Goal: Information Seeking & Learning: Check status

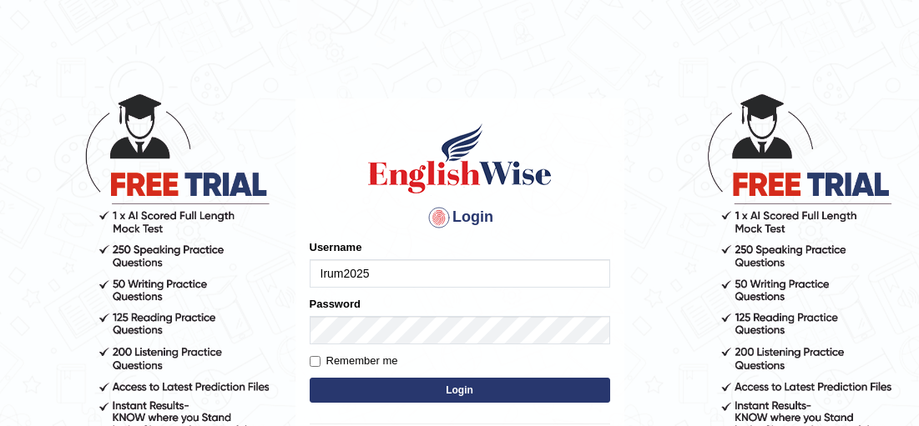
click at [462, 383] on button "Login" at bounding box center [460, 390] width 300 height 25
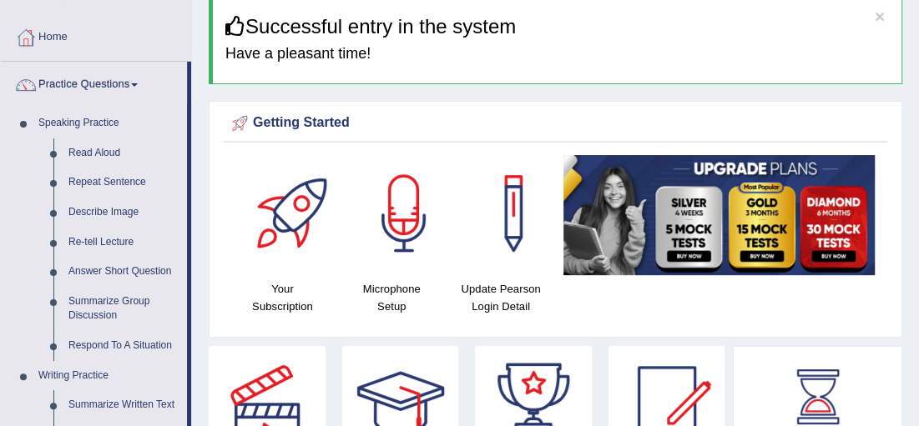
scroll to position [73, 0]
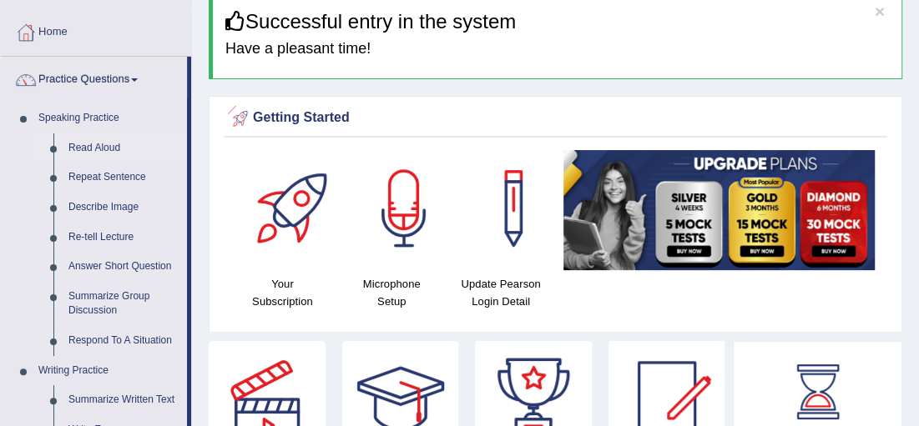
click at [100, 149] on link "Read Aloud" at bounding box center [124, 148] width 126 height 30
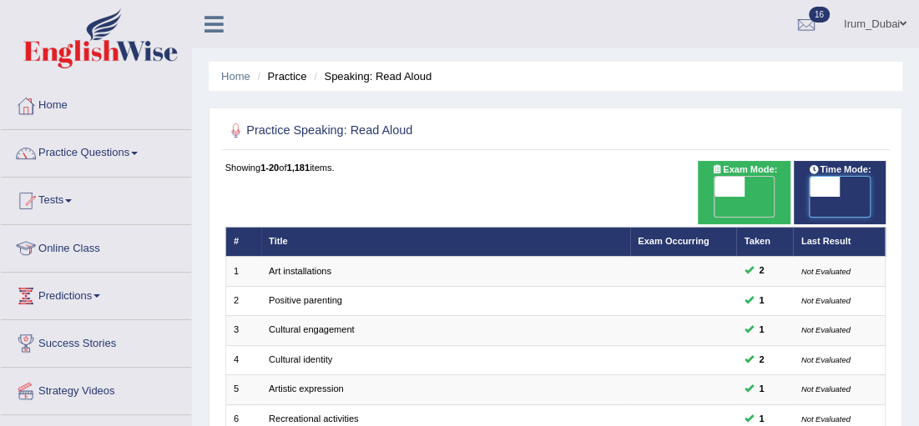
click at [813, 194] on span at bounding box center [824, 187] width 30 height 20
checkbox input "true"
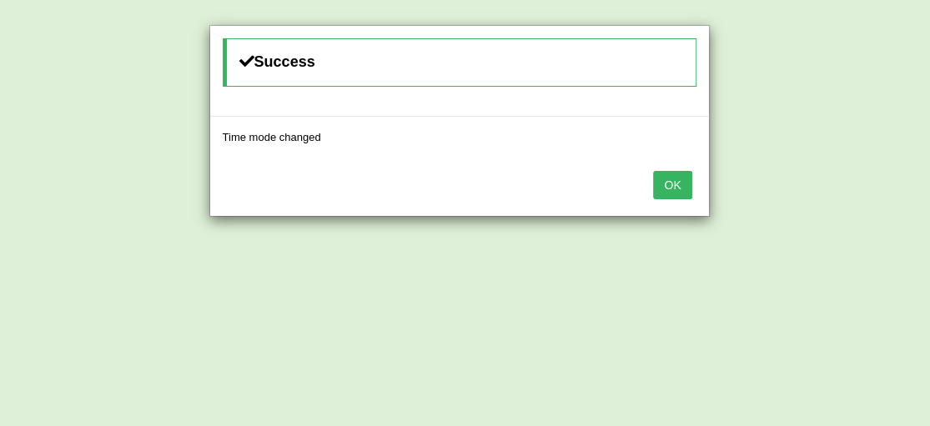
click at [650, 189] on div "OK" at bounding box center [459, 187] width 499 height 58
click at [664, 190] on button "OK" at bounding box center [672, 185] width 38 height 28
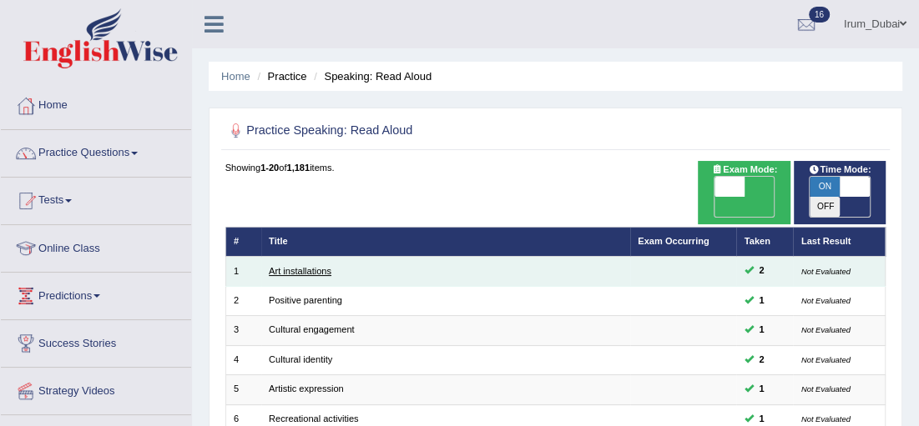
click at [317, 266] on link "Art installations" at bounding box center [300, 271] width 63 height 10
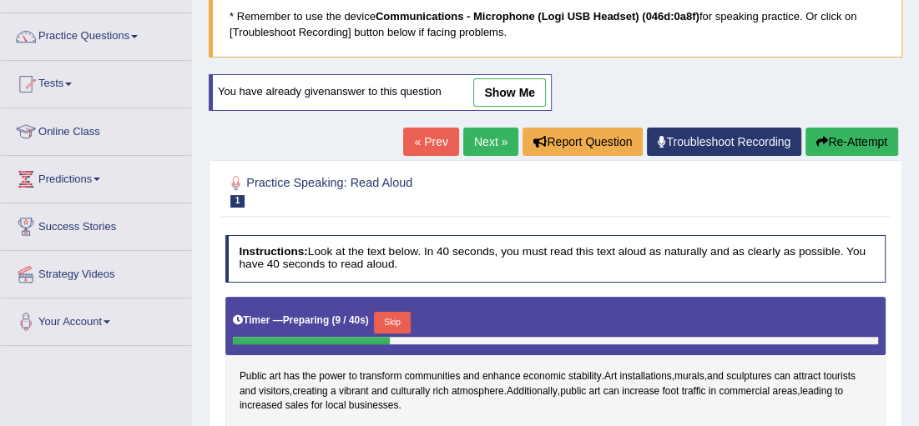
scroll to position [23, 0]
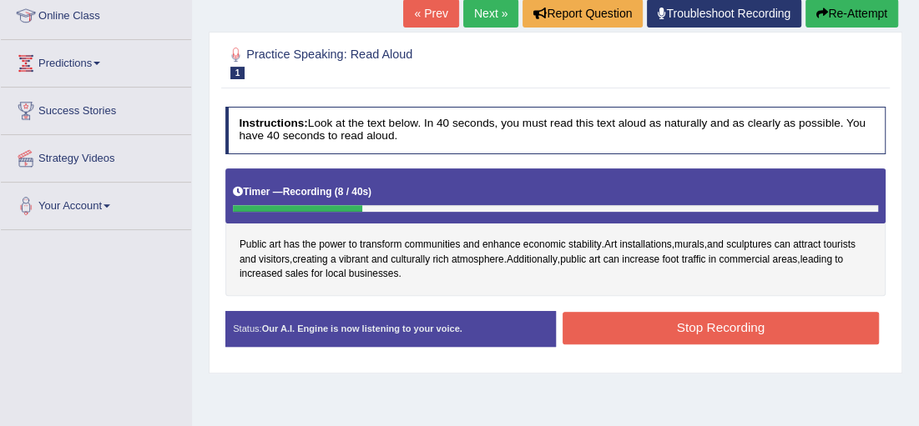
click at [649, 399] on div "Home Practice Speaking: Read Aloud Art installations * Remember to use the devi…" at bounding box center [555, 184] width 727 height 834
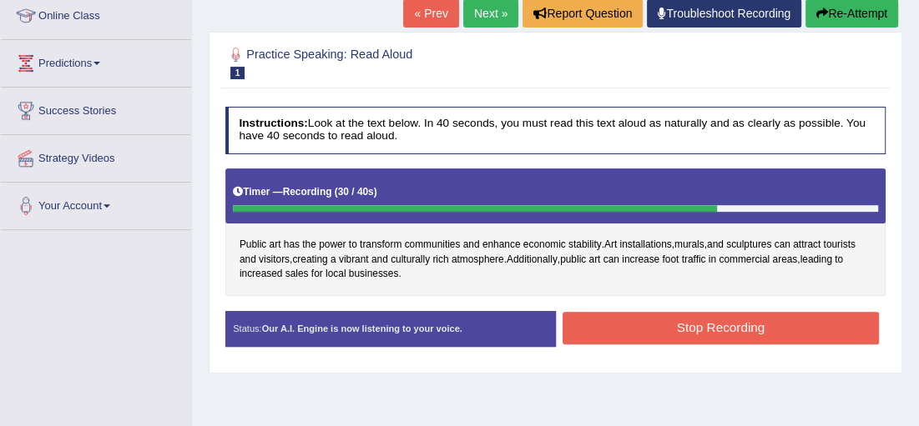
click at [596, 323] on button "Stop Recording" at bounding box center [720, 328] width 316 height 33
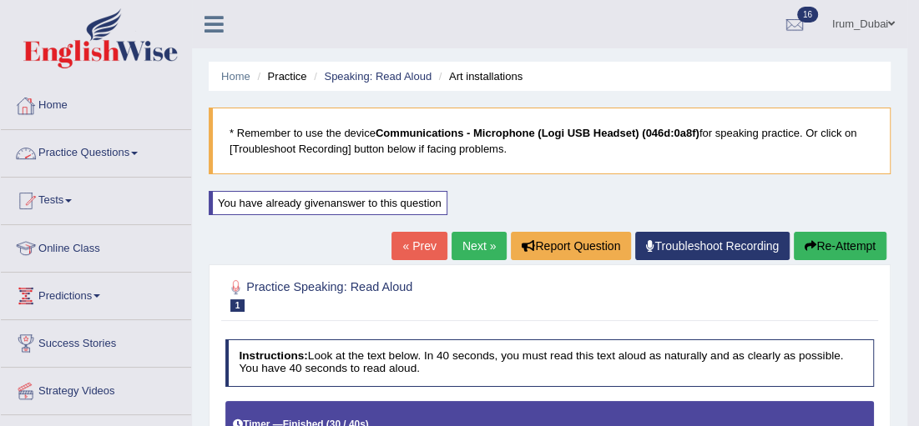
click at [104, 141] on link "Practice Questions" at bounding box center [96, 151] width 190 height 42
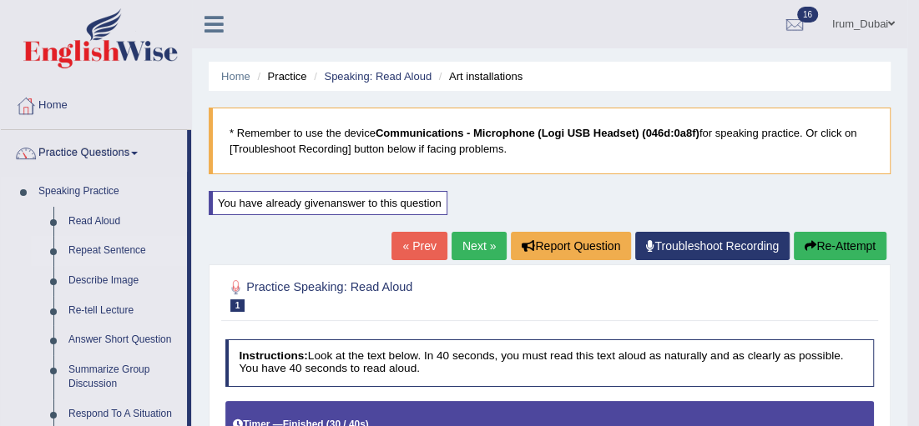
click at [116, 250] on link "Repeat Sentence" at bounding box center [124, 251] width 126 height 30
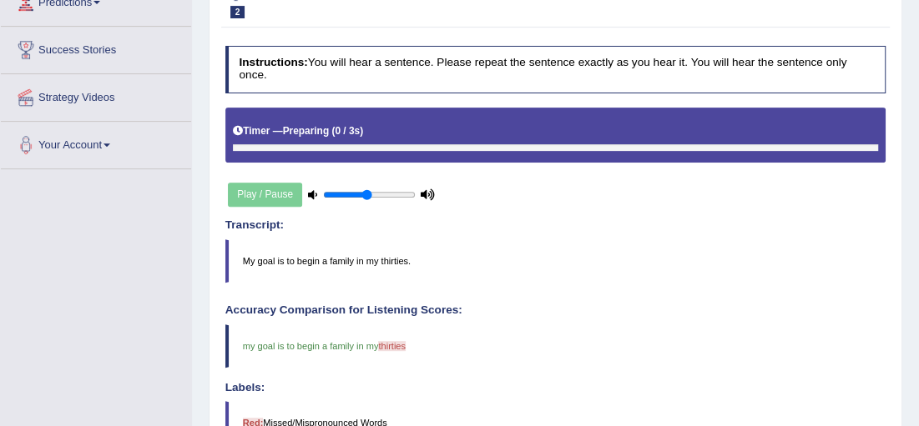
scroll to position [294, 0]
click at [253, 184] on div "Play / Pause" at bounding box center [331, 195] width 213 height 36
click at [269, 179] on div "Play / Pause" at bounding box center [331, 195] width 213 height 36
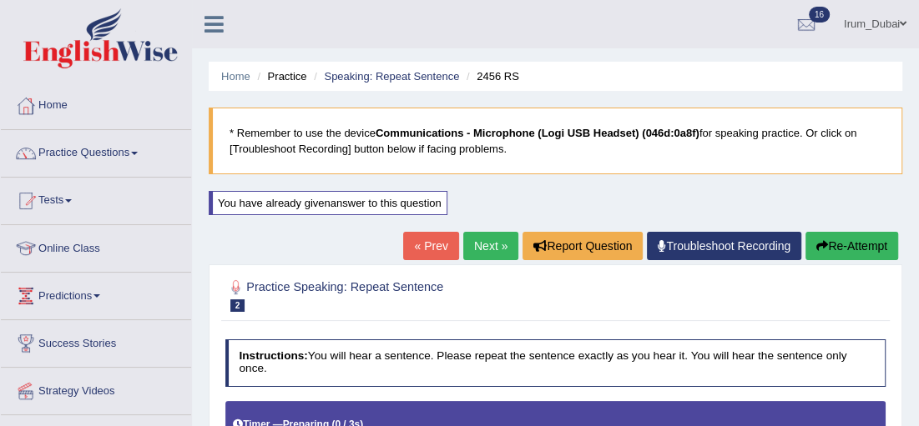
click at [394, 84] on ul "Home Practice Speaking: Repeat Sentence 2456 RS" at bounding box center [555, 76] width 693 height 29
click at [401, 79] on link "Speaking: Repeat Sentence" at bounding box center [391, 76] width 135 height 13
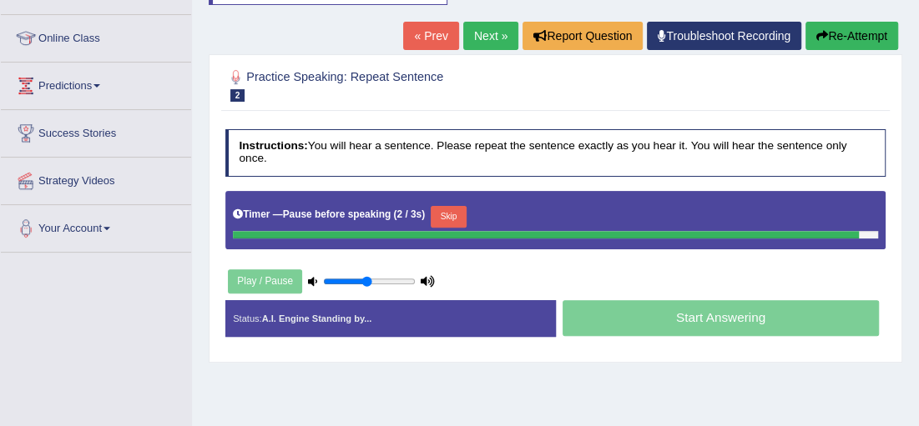
click at [657, 370] on div "Home Practice Speaking: Repeat Sentence 2456 RS * Remember to use the device Co…" at bounding box center [555, 207] width 727 height 834
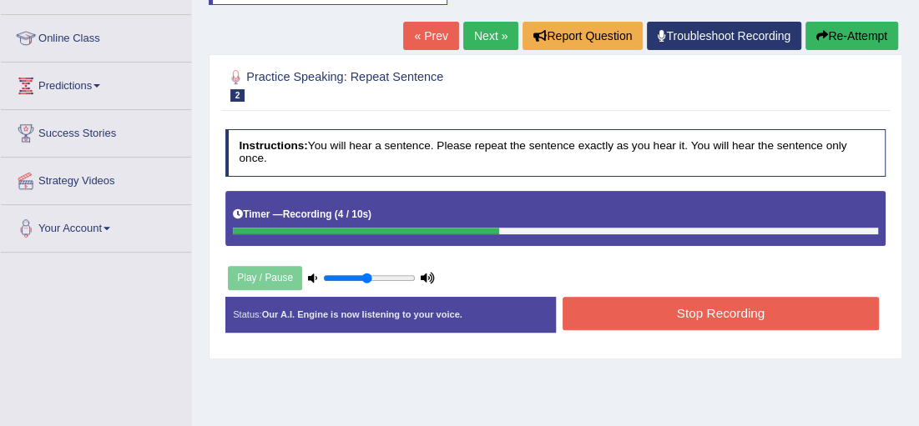
click at [682, 303] on button "Stop Recording" at bounding box center [720, 313] width 316 height 33
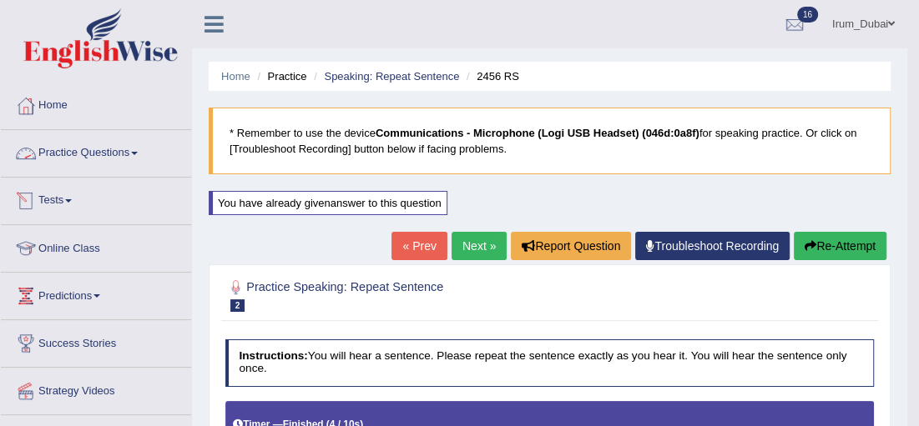
click at [60, 154] on link "Practice Questions" at bounding box center [96, 151] width 190 height 42
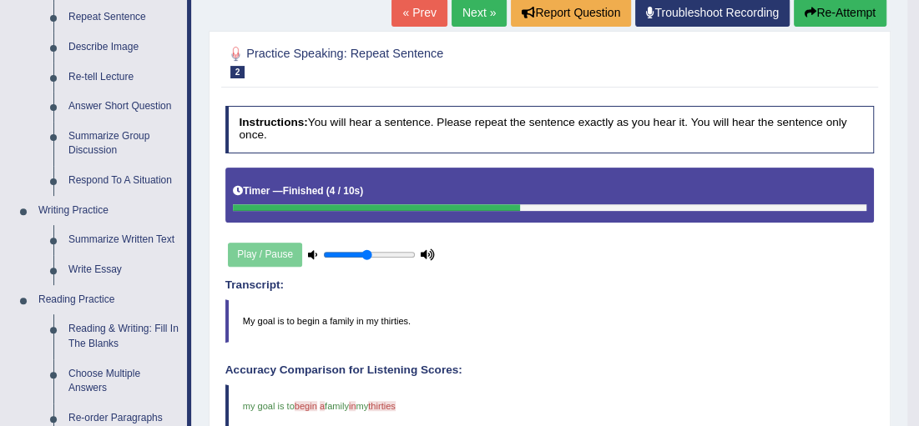
scroll to position [234, 0]
click at [106, 235] on link "Summarize Written Text" at bounding box center [124, 240] width 126 height 30
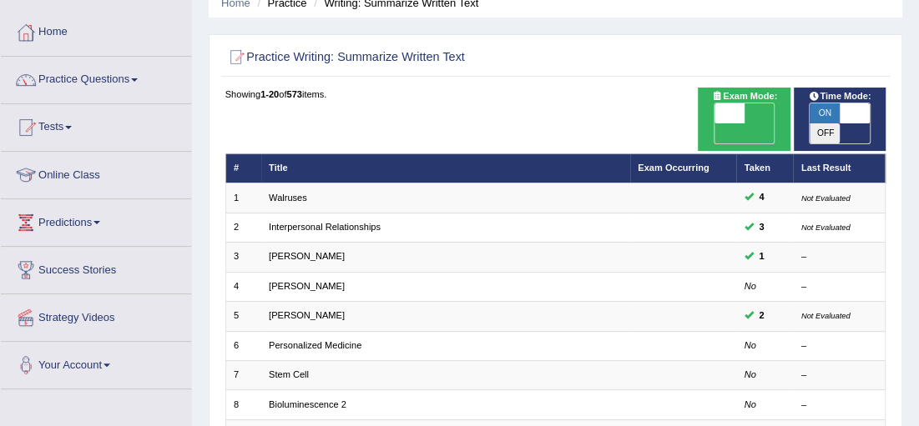
scroll to position [75, 0]
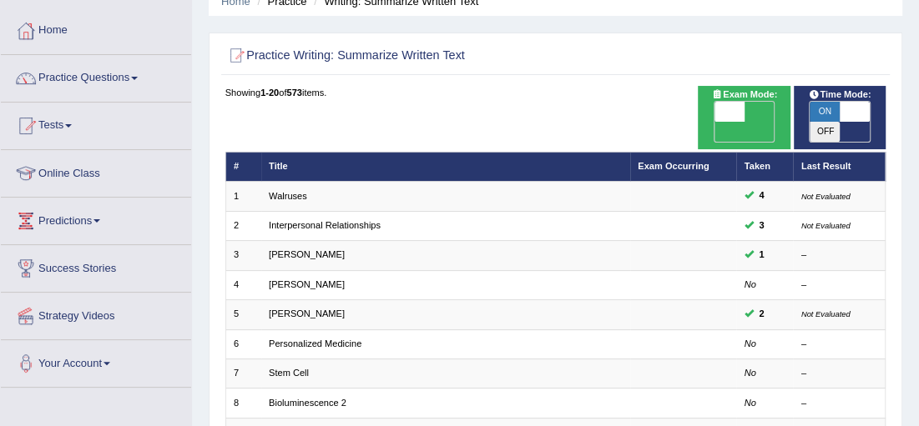
click at [918, 194] on html "Toggle navigation Home Practice Questions Speaking Practice Read Aloud Repeat S…" at bounding box center [459, 138] width 919 height 426
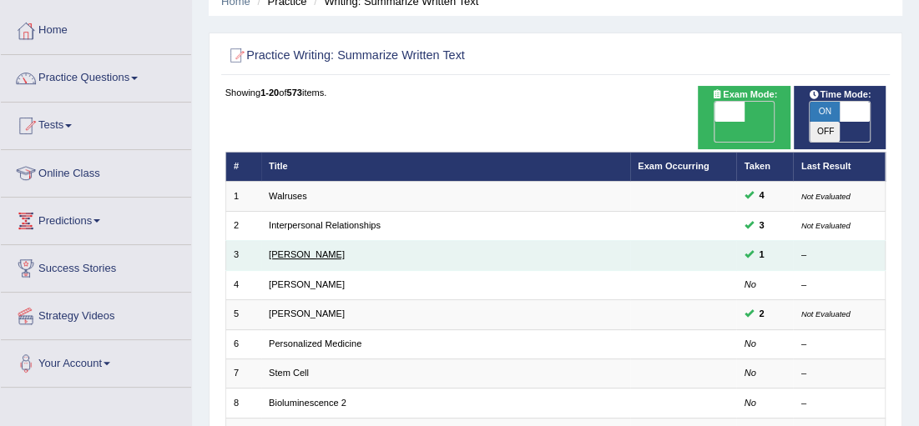
click at [286, 249] on link "[PERSON_NAME]" at bounding box center [307, 254] width 76 height 10
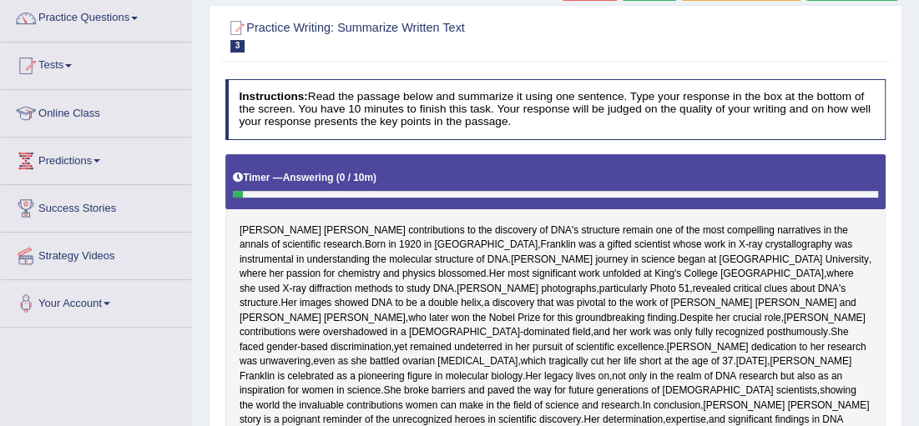
scroll to position [26, 0]
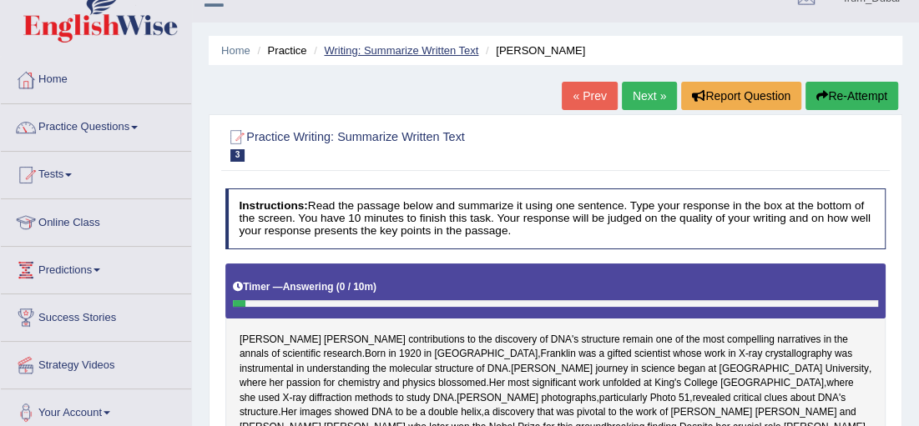
click at [409, 50] on link "Writing: Summarize Written Text" at bounding box center [401, 50] width 154 height 13
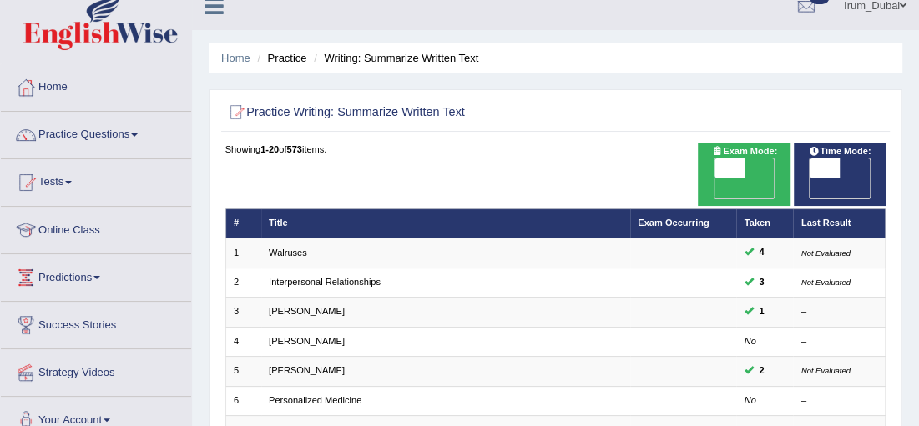
scroll to position [28, 0]
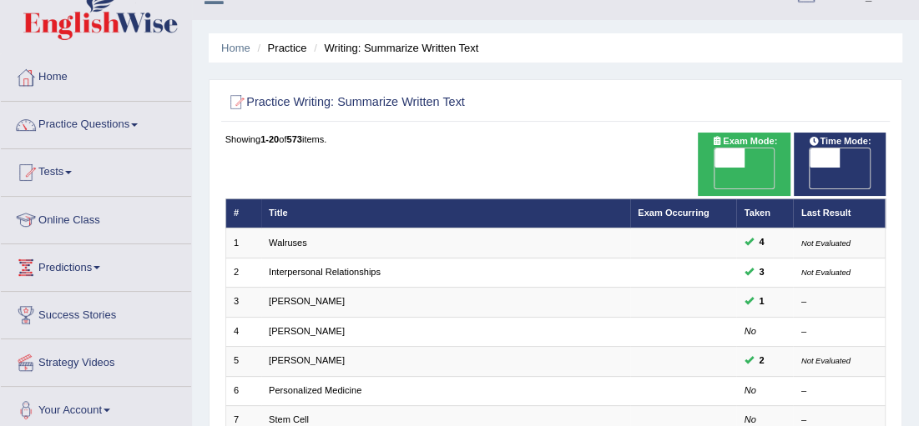
drag, startPoint x: 929, startPoint y: 187, endPoint x: 929, endPoint y: 199, distance: 12.5
click at [919, 199] on html "Toggle navigation Home Practice Questions Speaking Practice Read Aloud Repeat S…" at bounding box center [459, 185] width 919 height 426
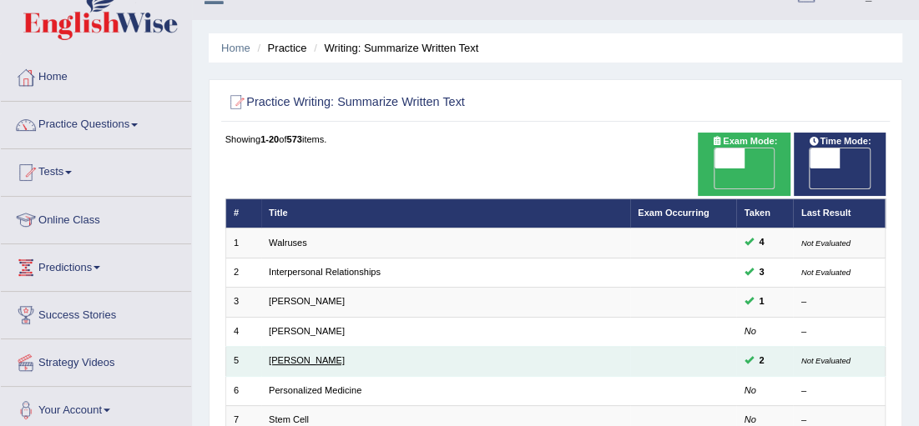
click at [275, 355] on link "[PERSON_NAME]" at bounding box center [307, 360] width 76 height 10
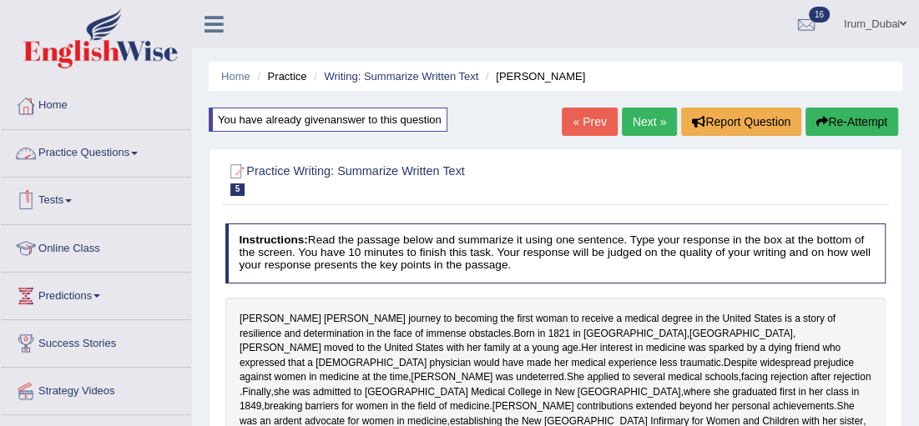
click at [87, 175] on li "Practice Questions Speaking Practice Read Aloud Repeat Sentence Describe Image …" at bounding box center [96, 154] width 190 height 48
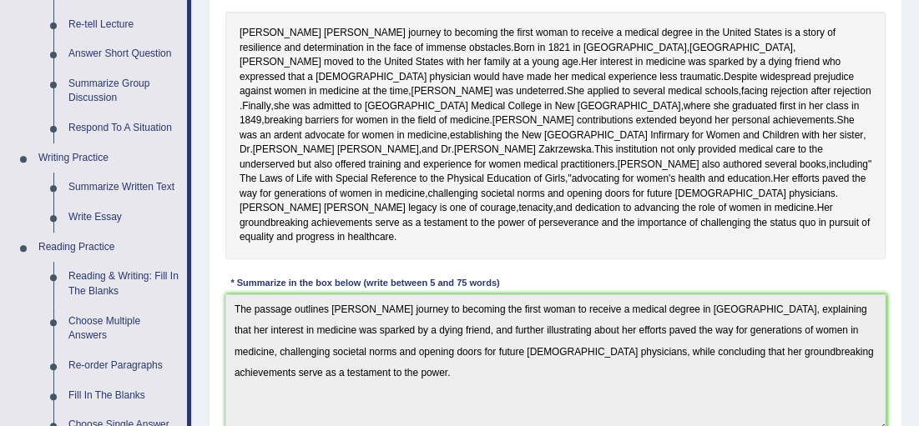
scroll to position [298, 0]
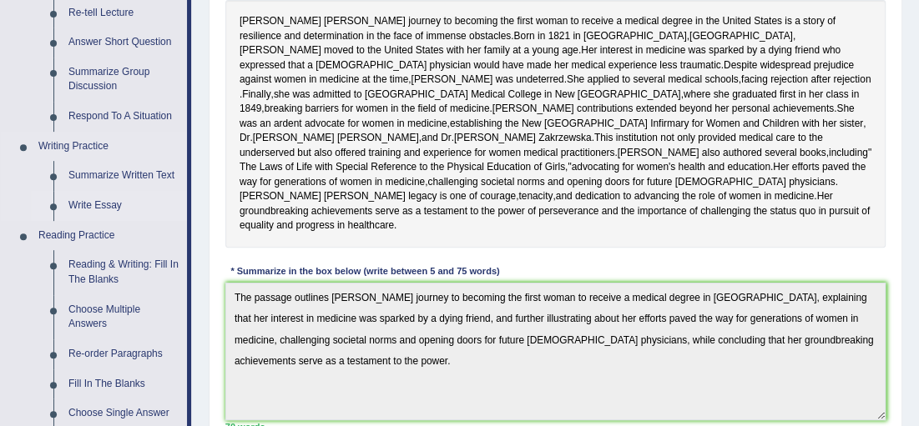
click at [98, 207] on link "Write Essay" at bounding box center [124, 206] width 126 height 30
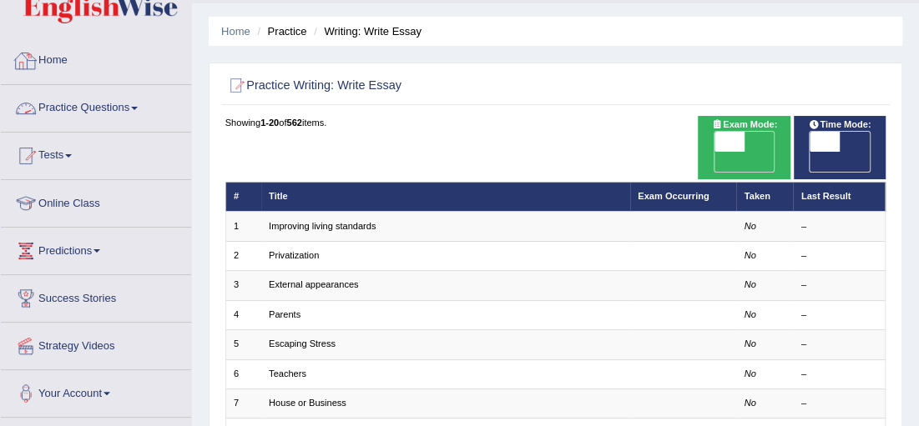
click at [72, 69] on link "Home" at bounding box center [96, 59] width 190 height 42
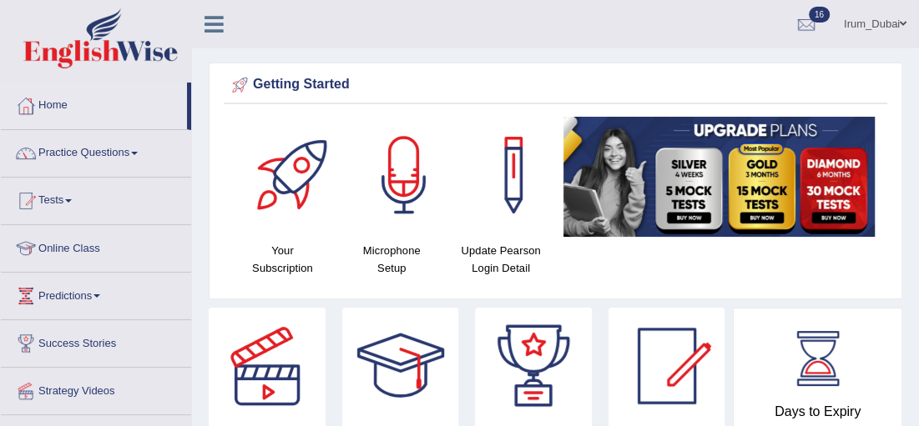
drag, startPoint x: 928, startPoint y: 39, endPoint x: 924, endPoint y: 12, distance: 27.7
click at [918, 12] on html "Toggle navigation Home Practice Questions Speaking Practice Read Aloud Repeat S…" at bounding box center [459, 213] width 919 height 426
click at [441, 19] on ul "Irum_Dubai Toggle navigation Username: Irum2025 Access Type: Online Subscriptio…" at bounding box center [664, 24] width 509 height 48
click at [887, 28] on link "Irum_Dubai" at bounding box center [875, 21] width 88 height 43
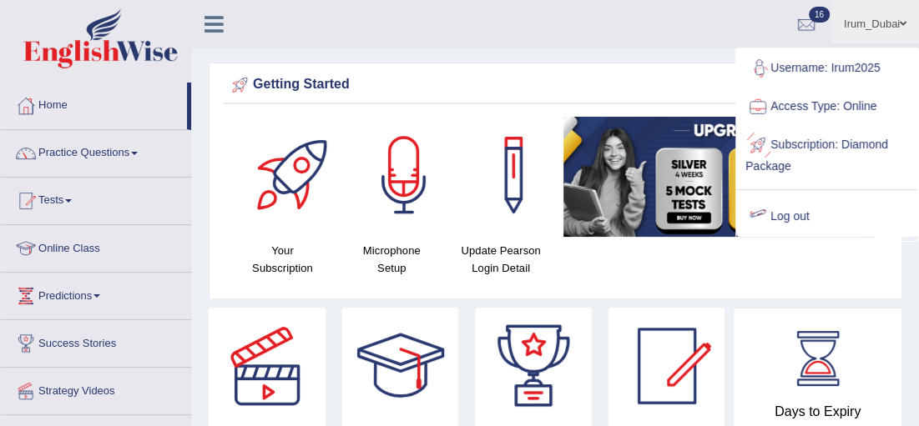
click at [773, 208] on link "Log out" at bounding box center [827, 217] width 180 height 38
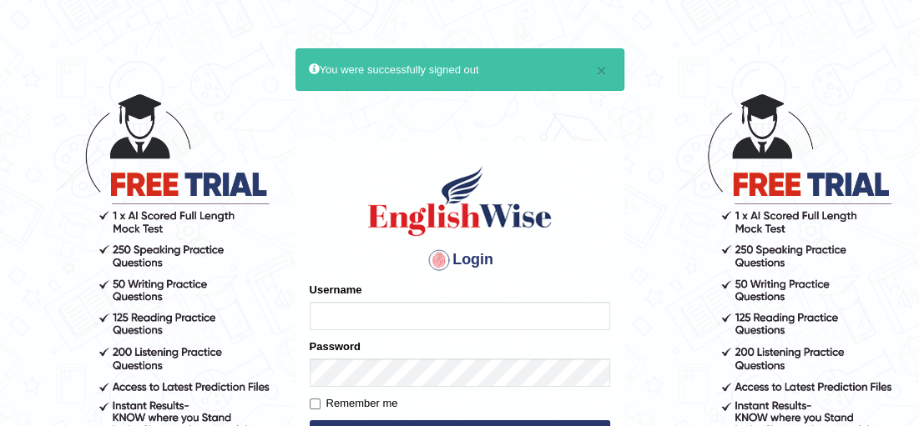
type input "Irum2025"
click at [513, 423] on button "Login" at bounding box center [460, 432] width 300 height 25
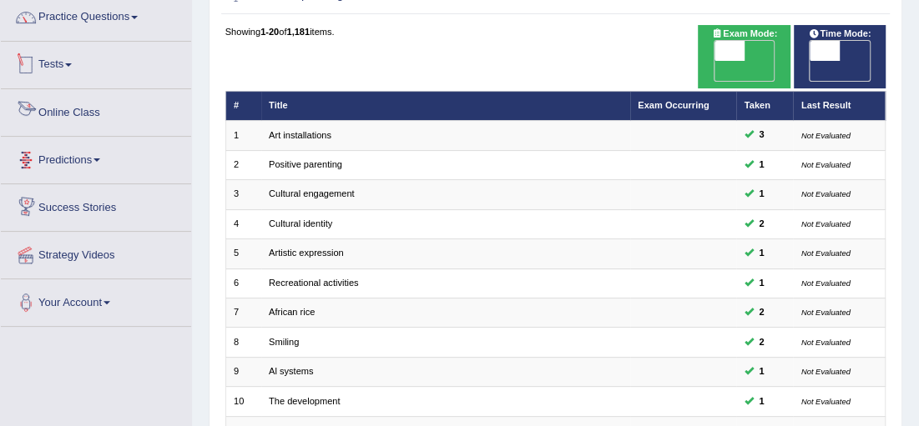
click at [78, 65] on link "Tests" at bounding box center [96, 63] width 190 height 42
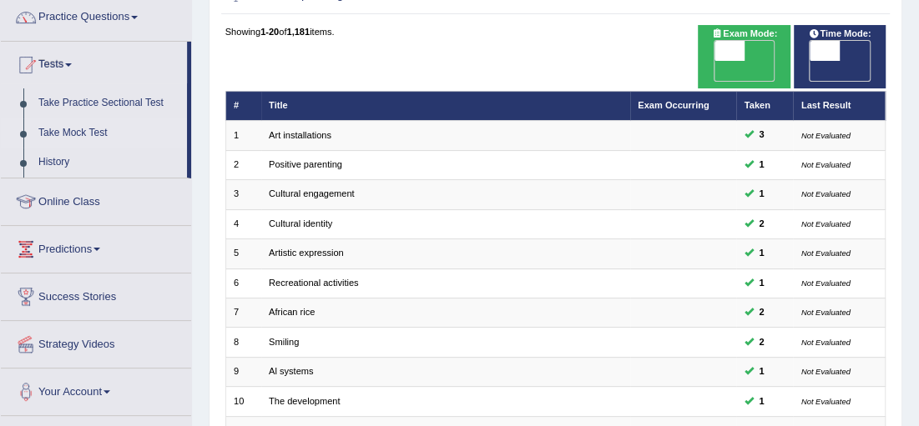
click at [83, 132] on link "Take Mock Test" at bounding box center [109, 133] width 156 height 30
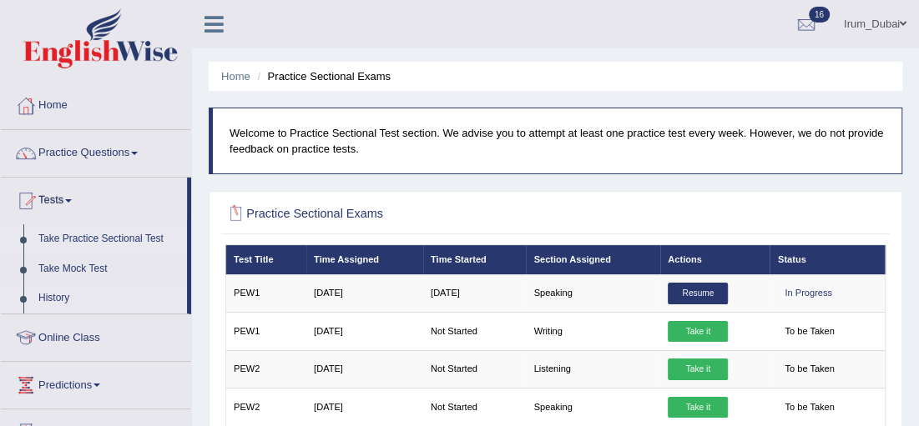
click at [49, 296] on link "History" at bounding box center [109, 299] width 156 height 30
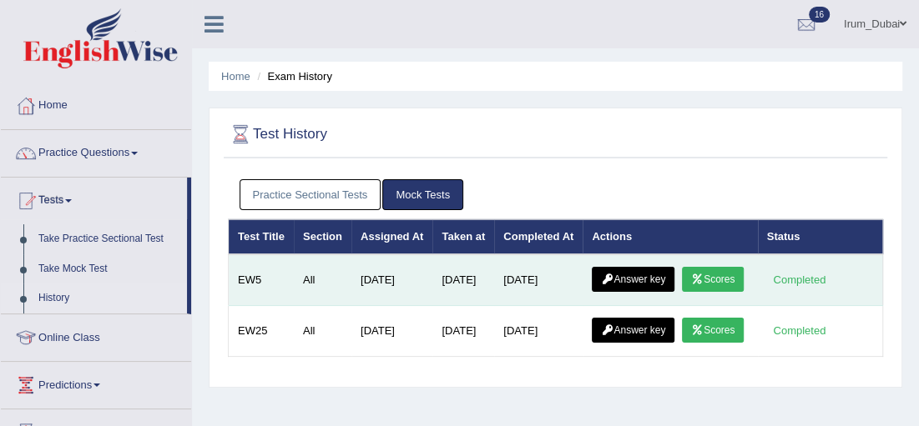
click at [644, 292] on link "Answer key" at bounding box center [633, 279] width 83 height 25
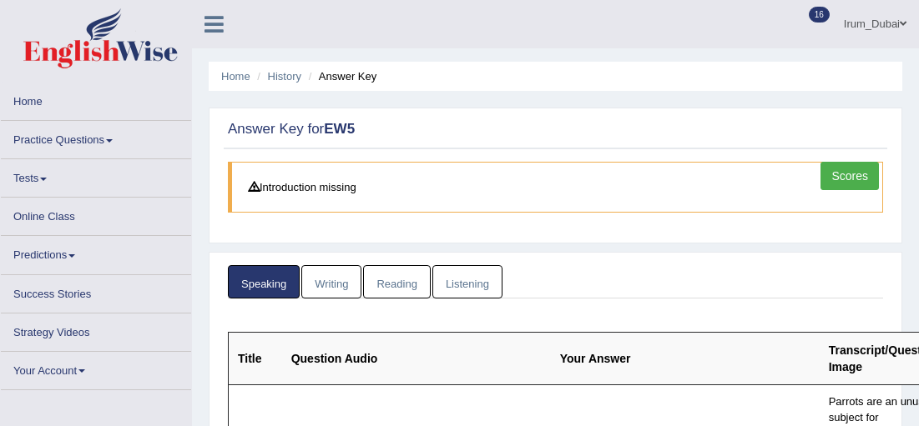
click at [401, 265] on link "Reading" at bounding box center [396, 282] width 67 height 34
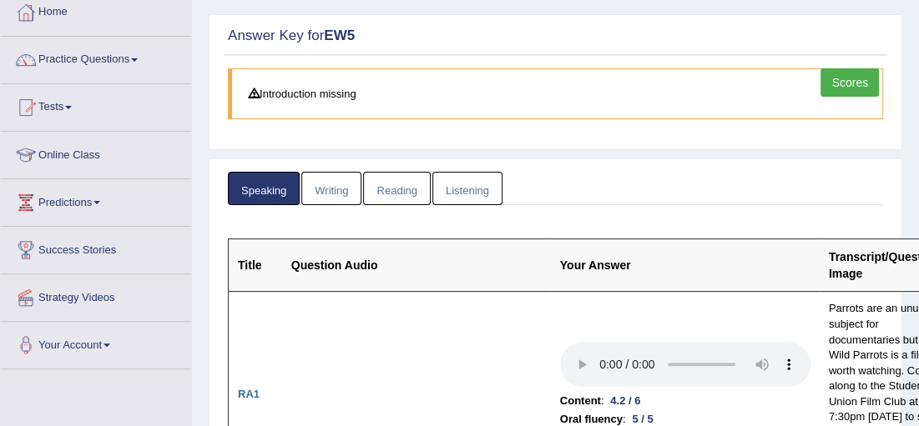
click at [410, 190] on link "Reading" at bounding box center [396, 189] width 67 height 34
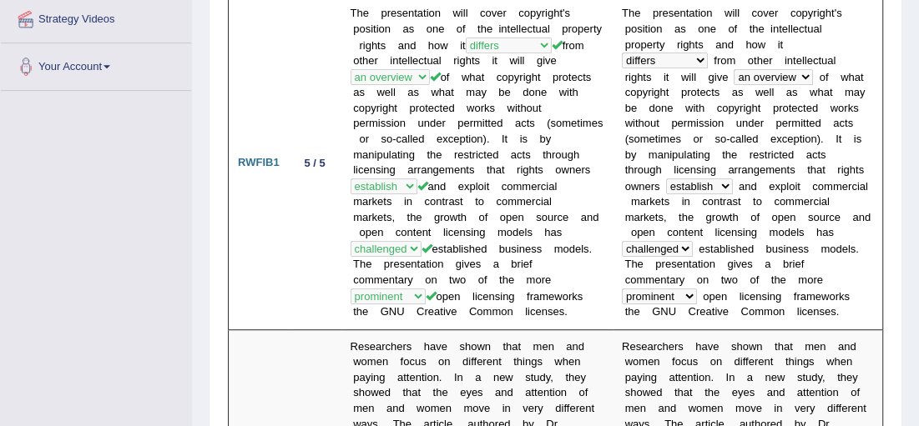
scroll to position [0, 0]
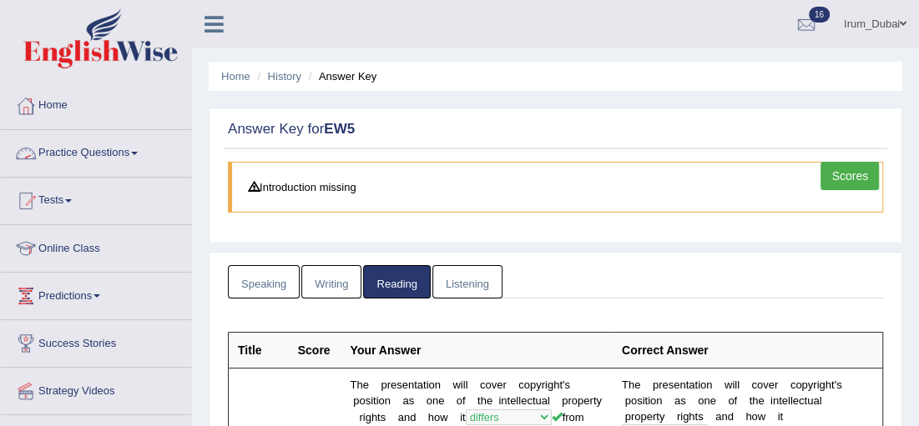
drag, startPoint x: 280, startPoint y: 80, endPoint x: 149, endPoint y: 115, distance: 135.6
click at [280, 80] on link "History" at bounding box center [284, 76] width 33 height 13
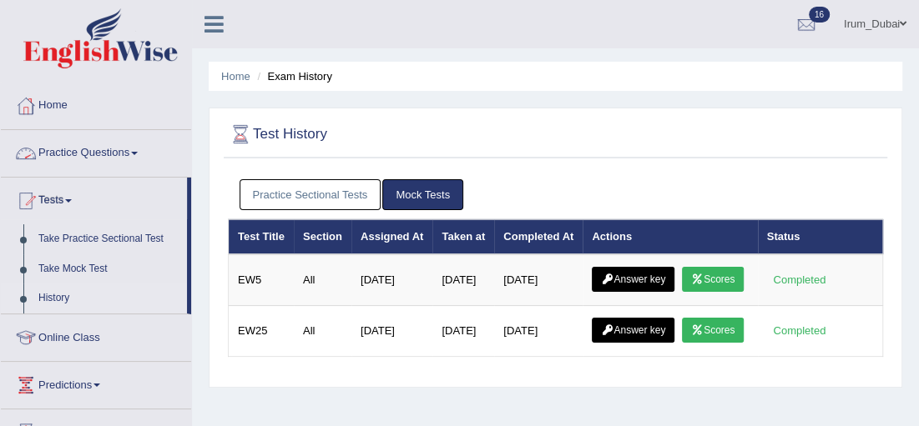
click at [103, 153] on link "Practice Questions" at bounding box center [96, 151] width 190 height 42
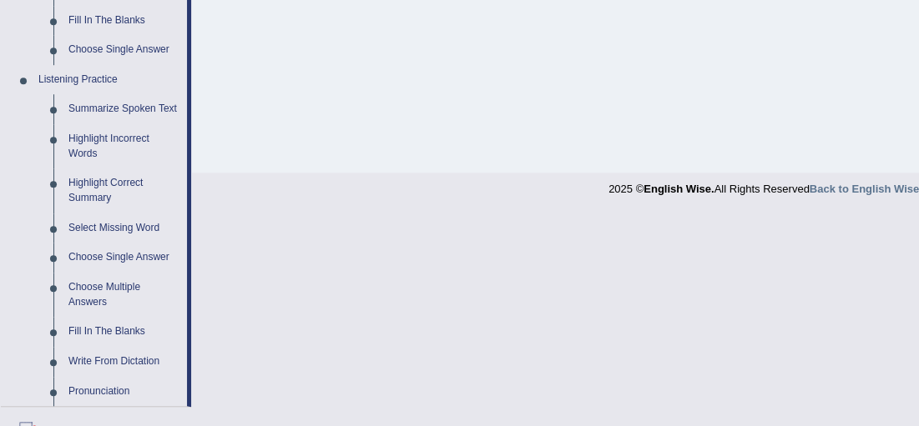
scroll to position [667, 0]
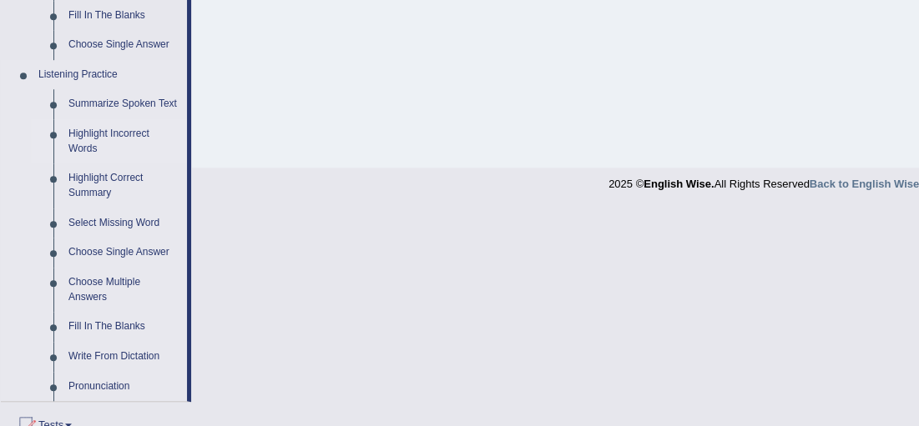
click at [98, 146] on link "Highlight Incorrect Words" at bounding box center [124, 141] width 126 height 44
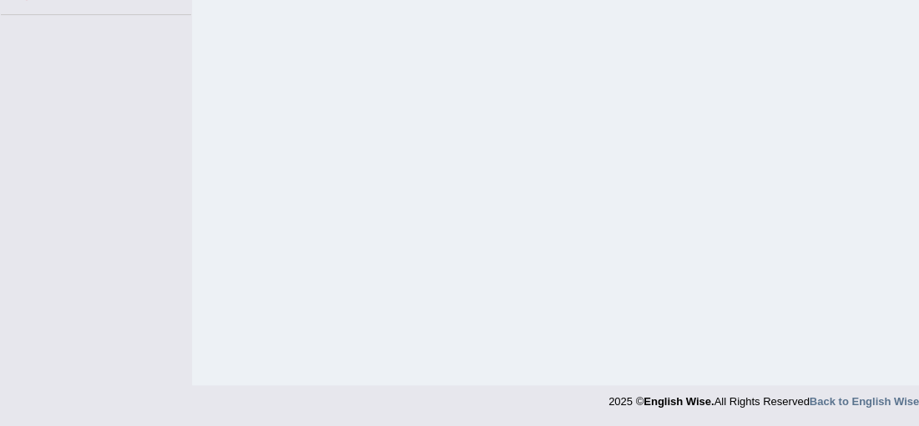
scroll to position [393, 0]
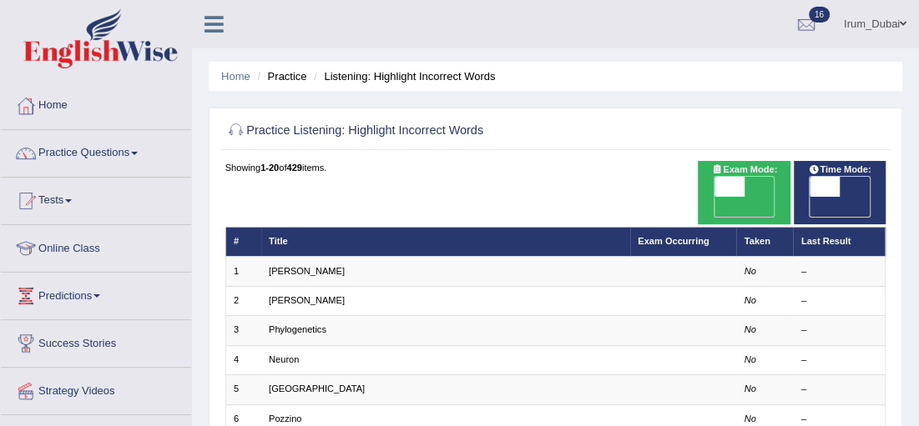
click at [283, 266] on link "[PERSON_NAME]" at bounding box center [307, 271] width 76 height 10
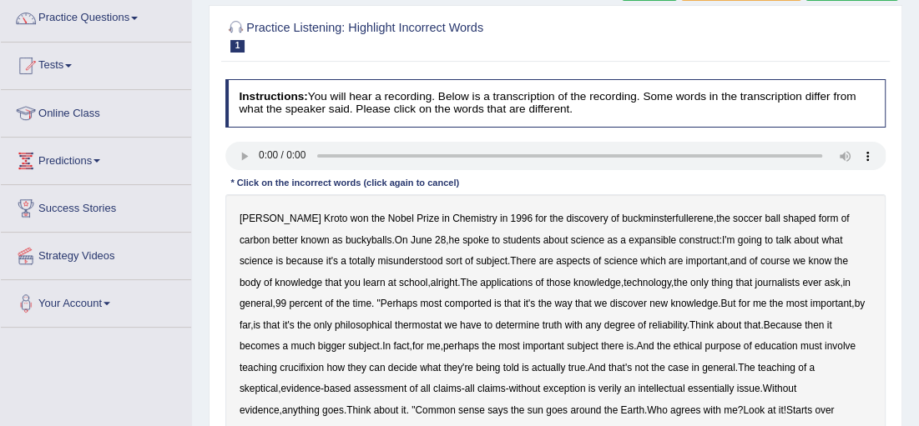
click at [628, 243] on b "expansible" at bounding box center [652, 240] width 48 height 12
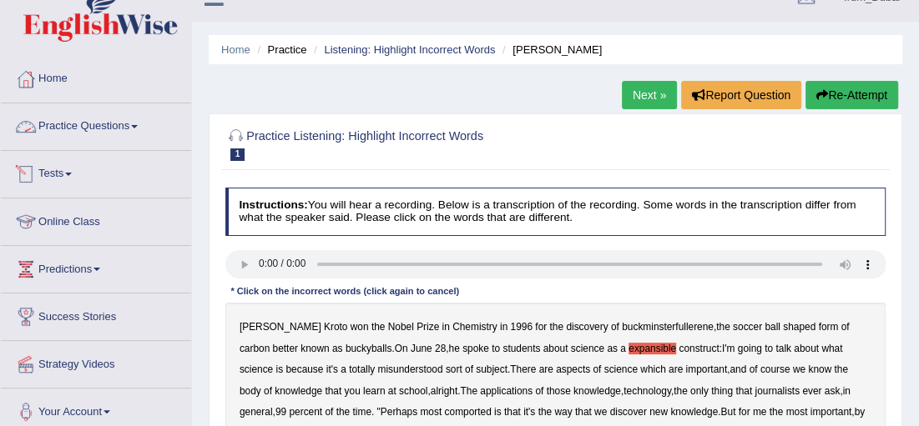
click at [87, 163] on link "Tests" at bounding box center [96, 172] width 190 height 42
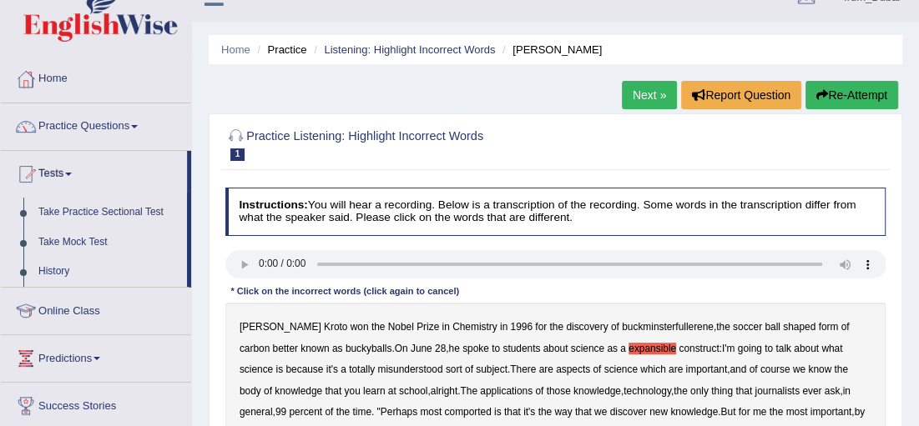
click at [96, 128] on link "Practice Questions" at bounding box center [96, 124] width 190 height 42
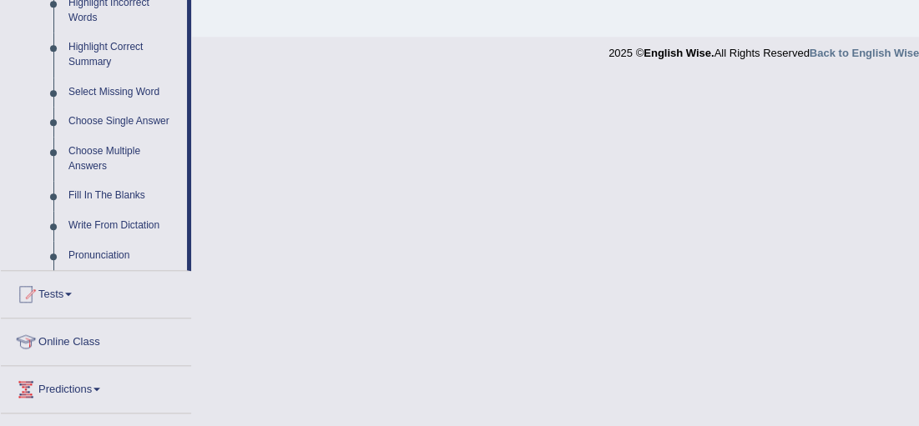
scroll to position [893, 0]
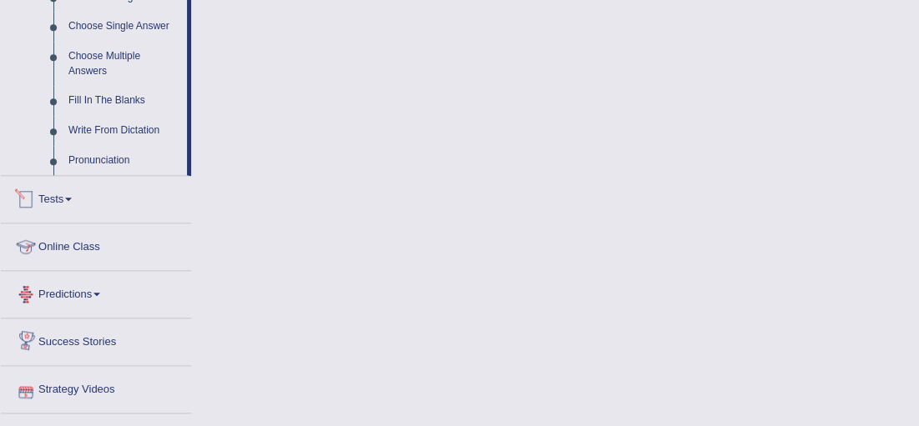
click at [60, 201] on link "Tests" at bounding box center [96, 197] width 190 height 42
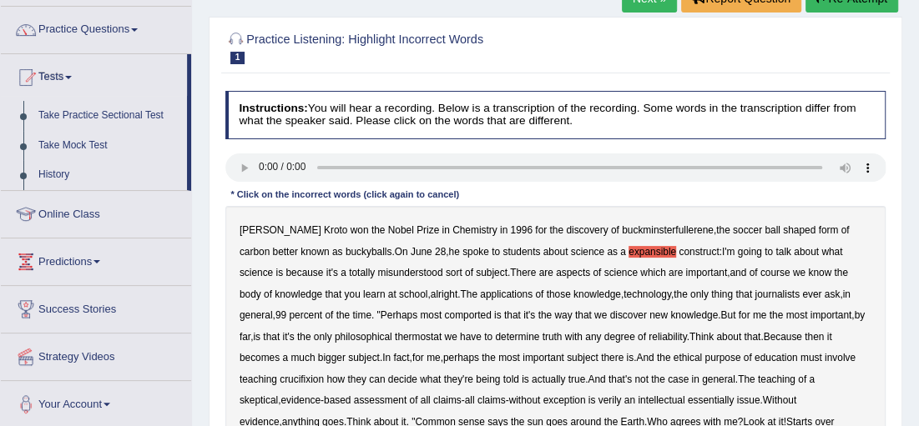
scroll to position [68, 0]
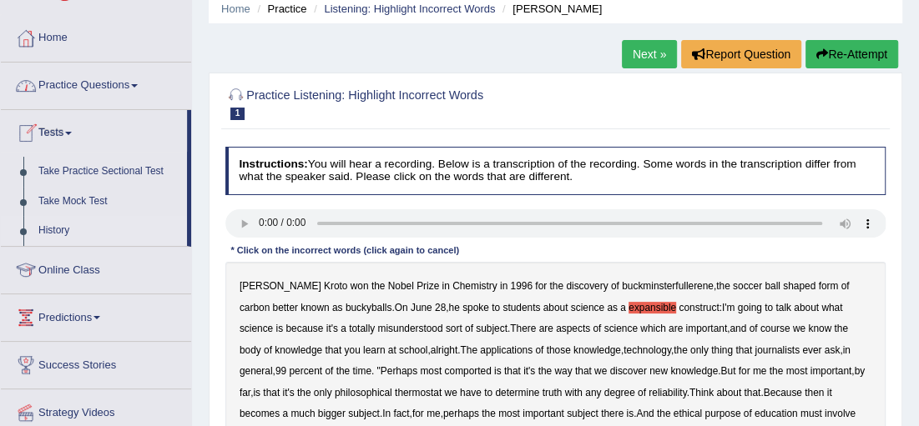
click at [60, 228] on link "History" at bounding box center [109, 231] width 156 height 30
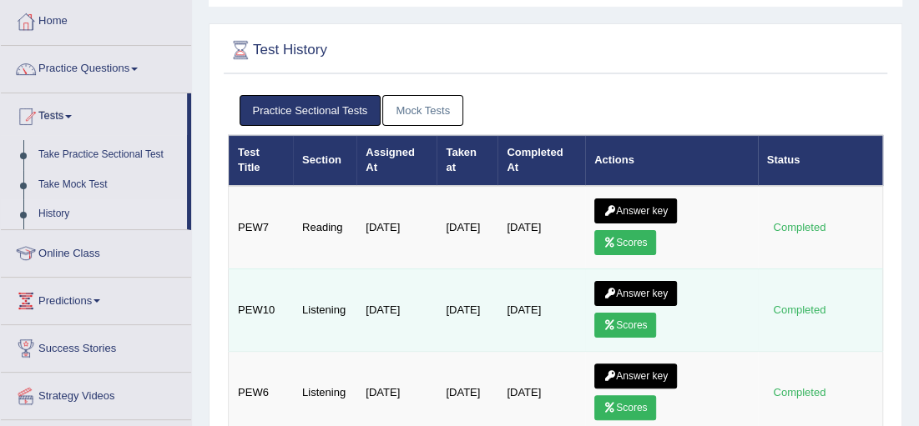
click at [628, 293] on link "Answer key" at bounding box center [635, 293] width 83 height 25
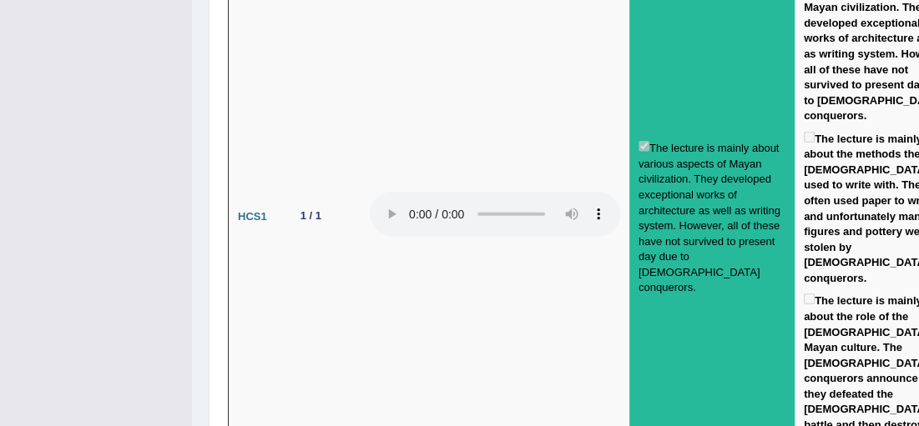
scroll to position [2219, 0]
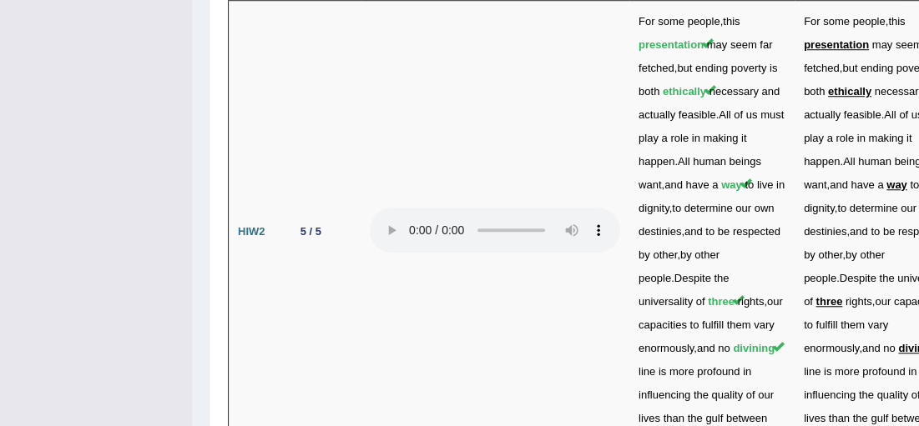
scroll to position [4235, 0]
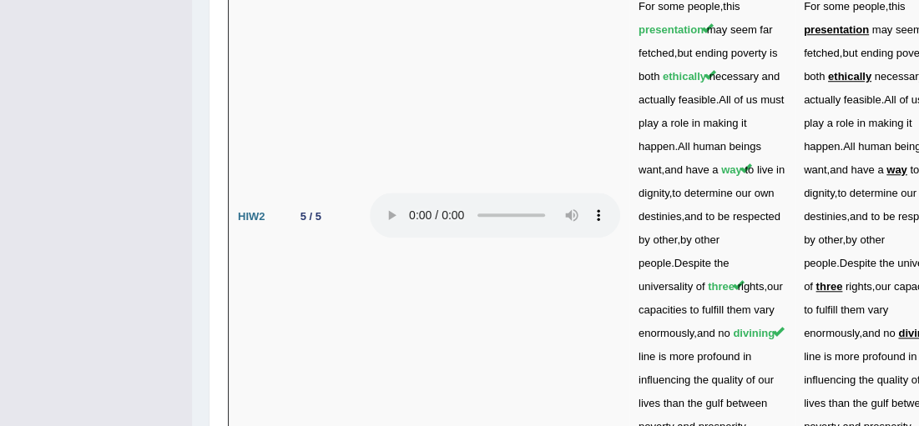
drag, startPoint x: 640, startPoint y: 133, endPoint x: 660, endPoint y: 133, distance: 20.0
drag, startPoint x: 669, startPoint y: 137, endPoint x: 678, endPoint y: 136, distance: 9.2
drag, startPoint x: 715, startPoint y: 137, endPoint x: 640, endPoint y: 144, distance: 75.5
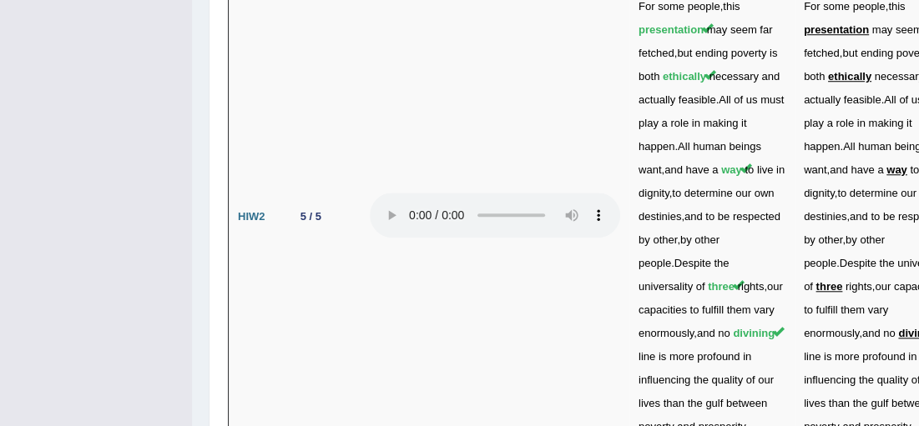
drag, startPoint x: 677, startPoint y: 150, endPoint x: 741, endPoint y: 151, distance: 64.2
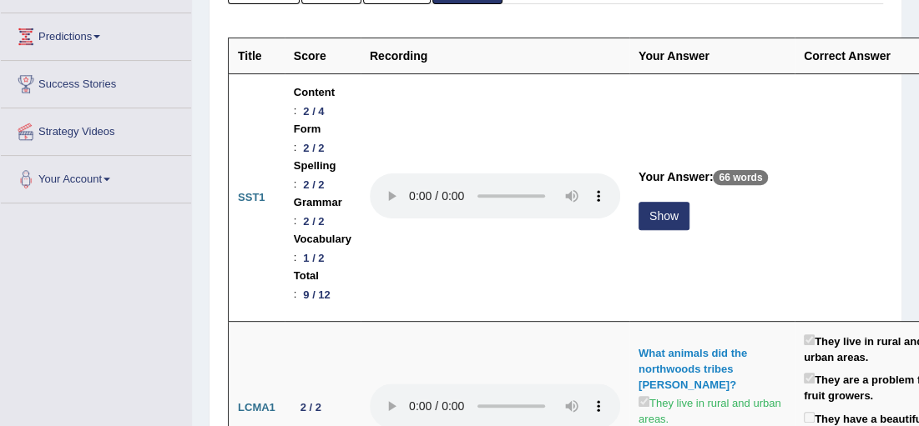
scroll to position [83, 0]
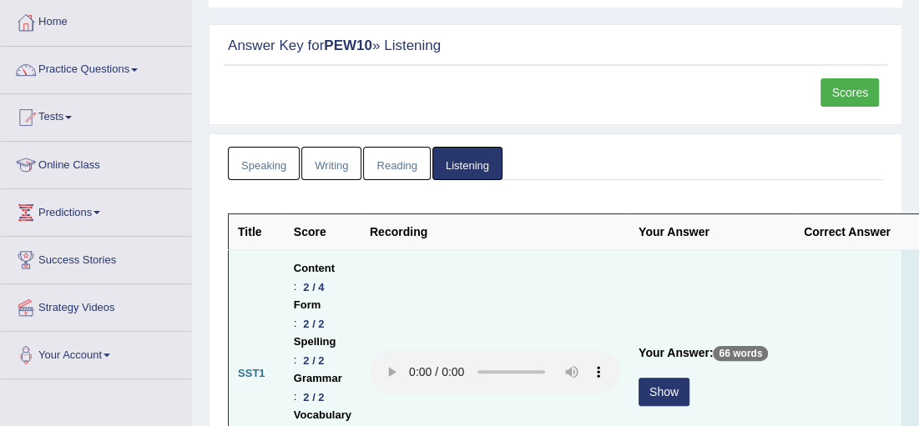
click at [667, 379] on button "Show" at bounding box center [663, 392] width 51 height 28
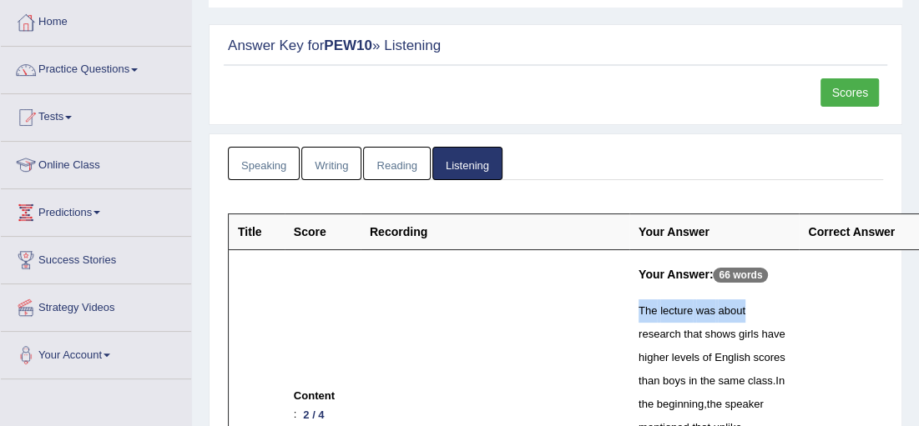
drag, startPoint x: 637, startPoint y: 310, endPoint x: 743, endPoint y: 308, distance: 105.1
click at [753, 360] on span "scores" at bounding box center [769, 357] width 32 height 13
click at [71, 39] on link "Home" at bounding box center [96, 20] width 190 height 42
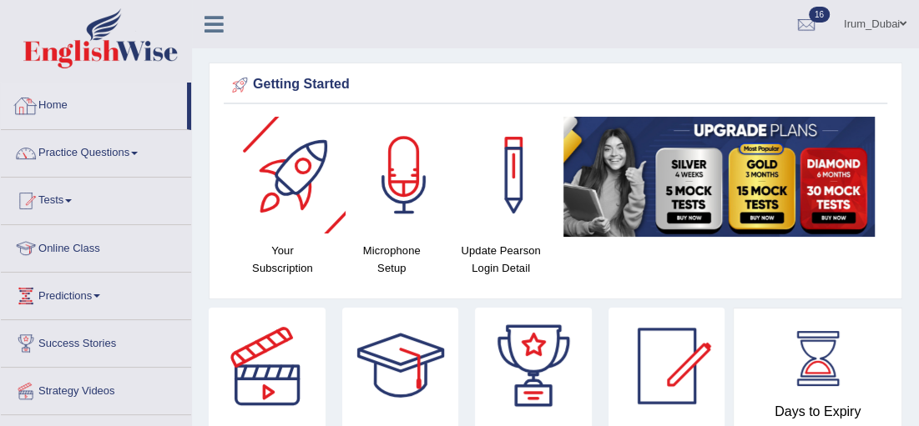
click at [68, 98] on link "Home" at bounding box center [94, 104] width 186 height 42
